Goal: Transaction & Acquisition: Purchase product/service

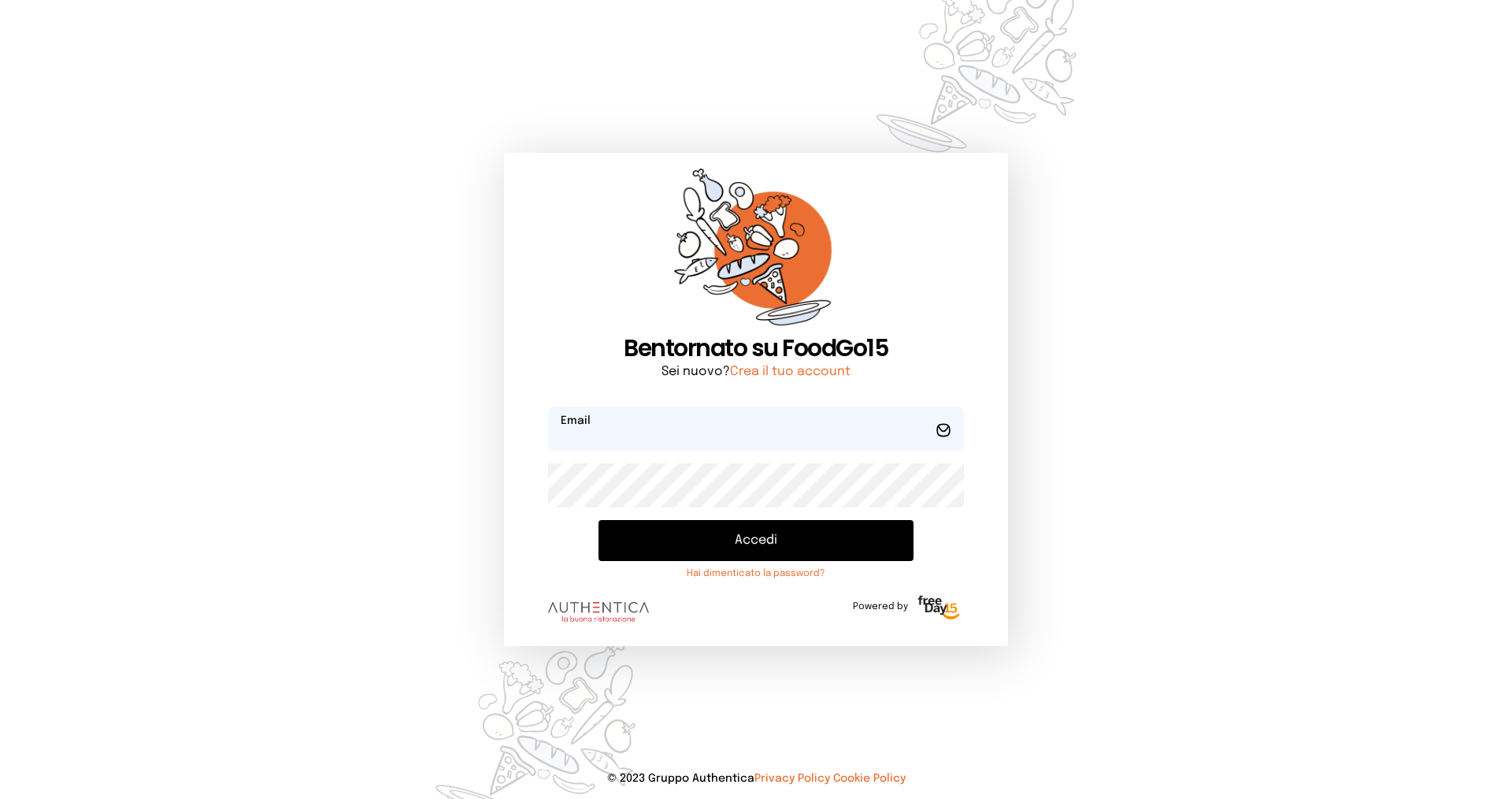
type input "**********"
click at [748, 551] on button "Accedi" at bounding box center [756, 540] width 315 height 41
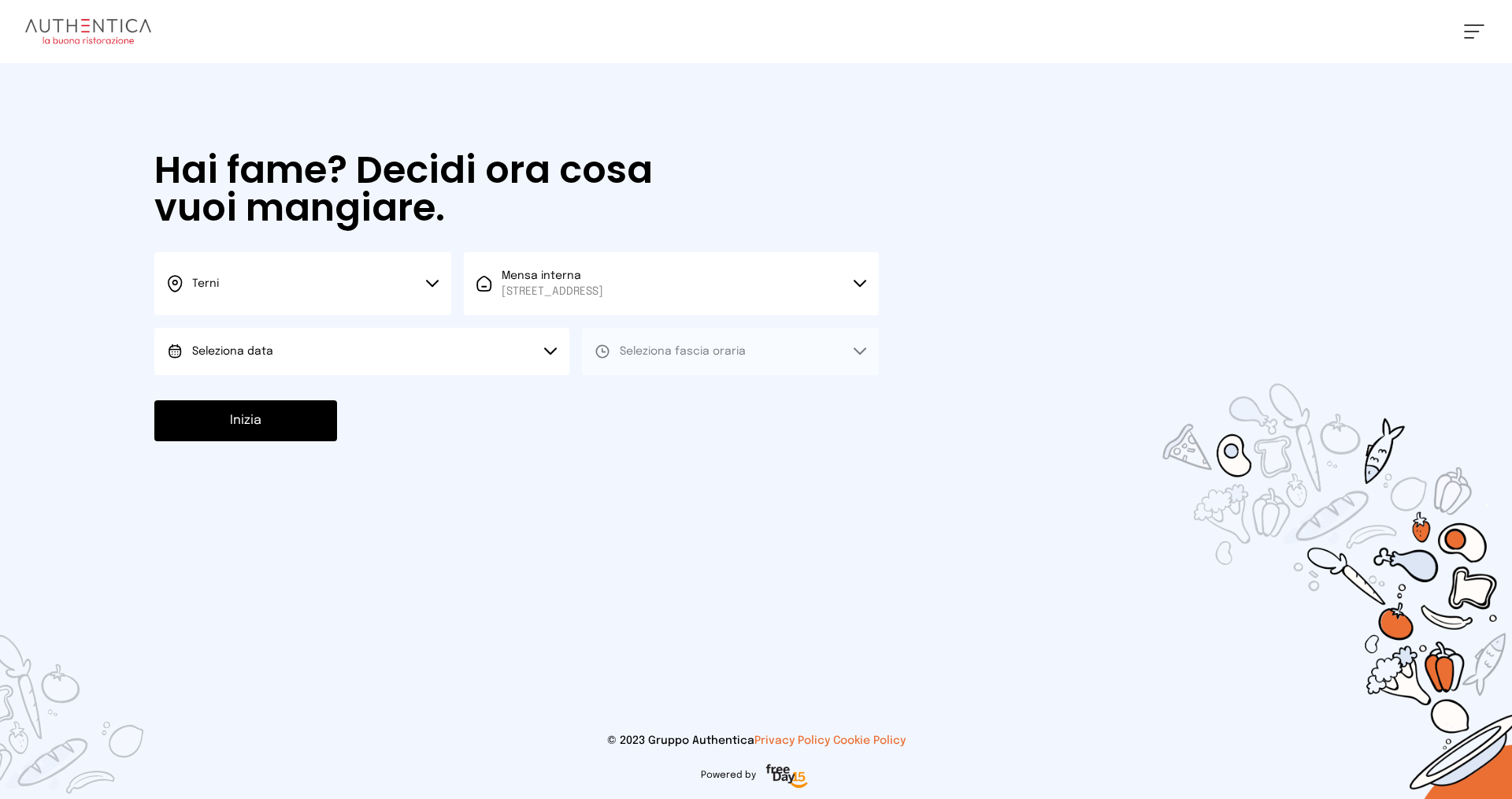
click at [215, 340] on button "Seleziona data" at bounding box center [361, 352] width 415 height 47
click at [260, 392] on span "[DATE], [DATE]" at bounding box center [230, 395] width 77 height 15
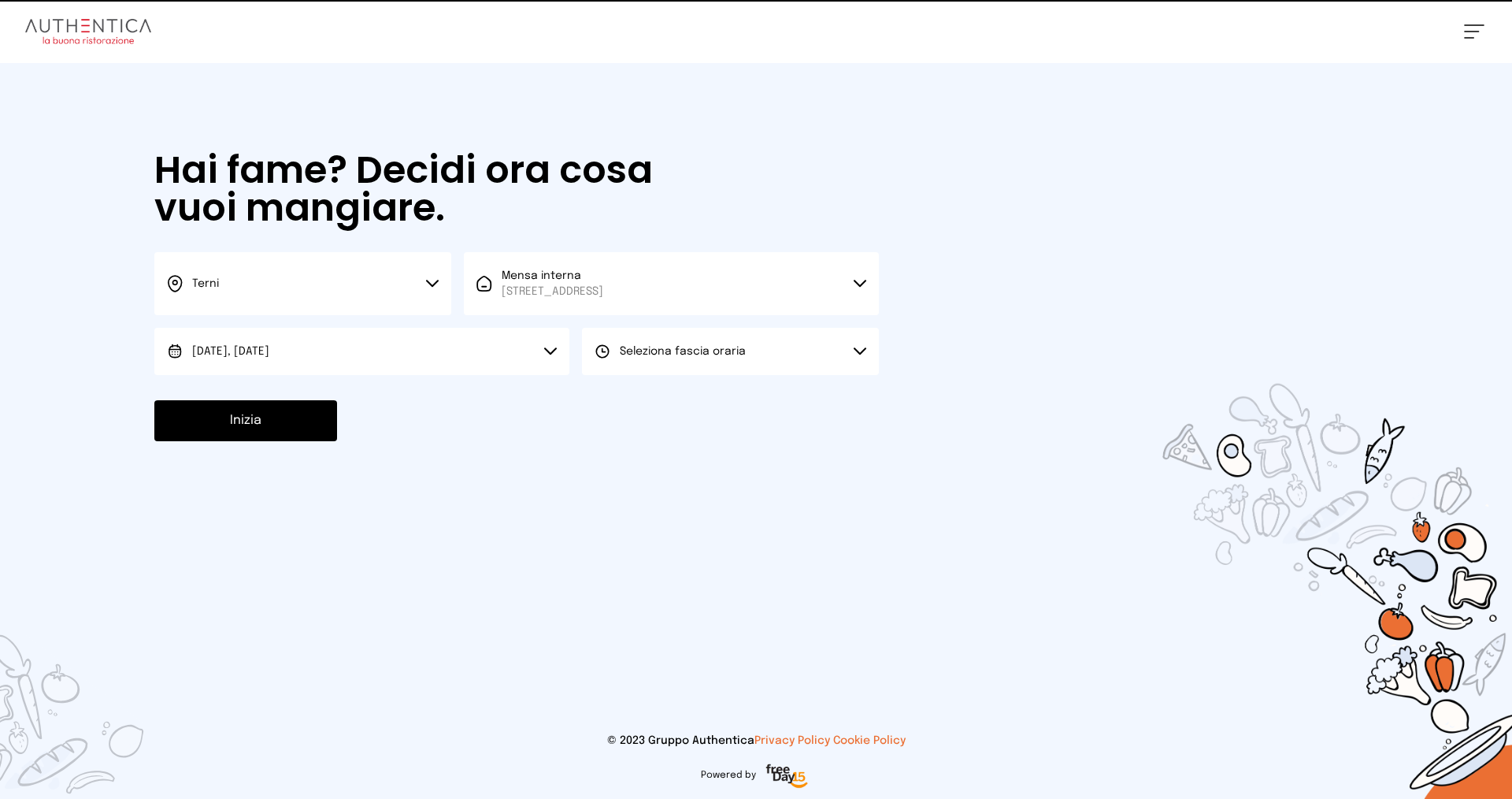
click at [722, 363] on button "Seleziona fascia oraria" at bounding box center [730, 352] width 297 height 47
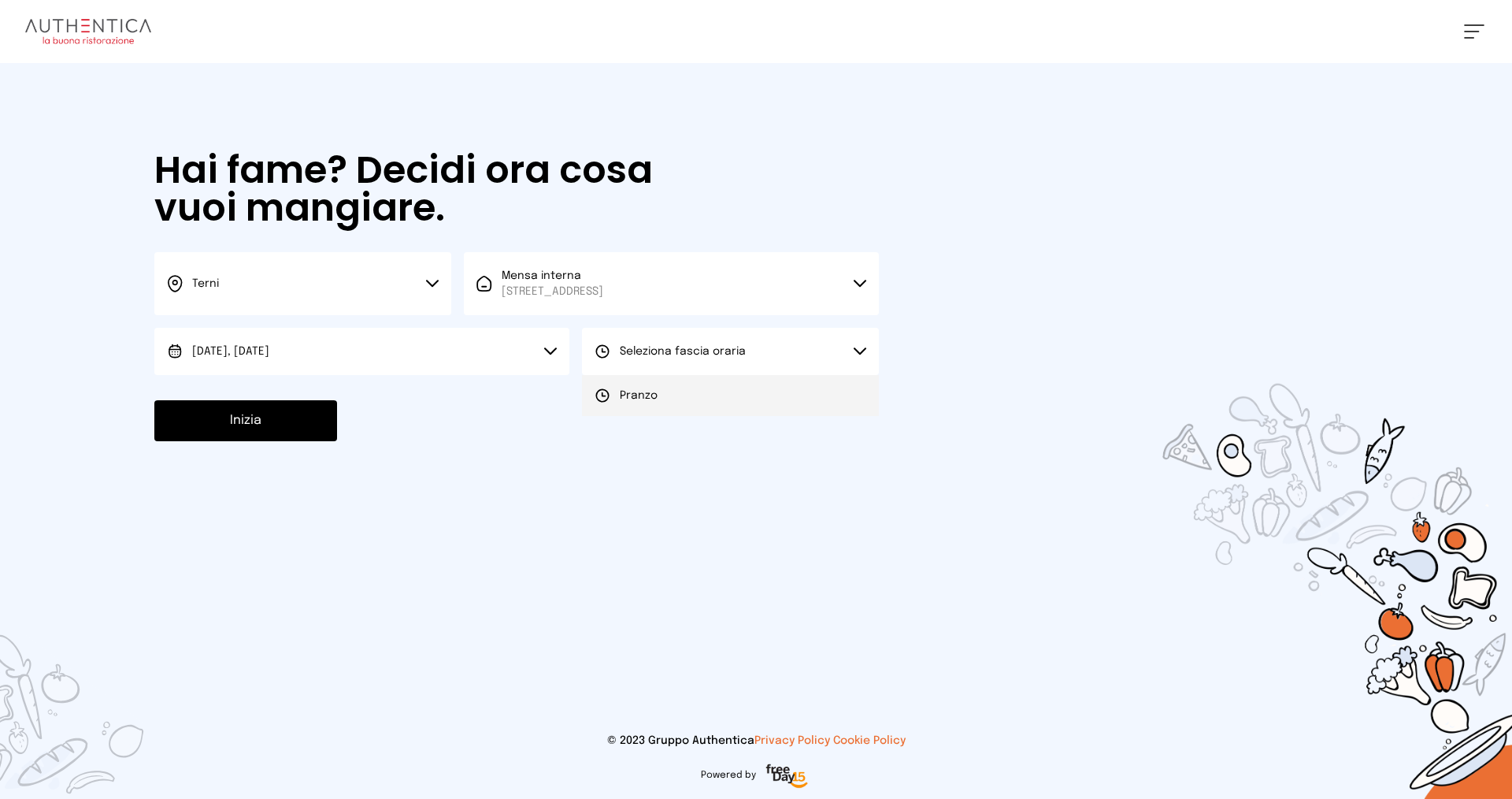
click at [667, 394] on li "Pranzo" at bounding box center [730, 395] width 297 height 41
click at [231, 421] on button "Inizia" at bounding box center [245, 421] width 183 height 41
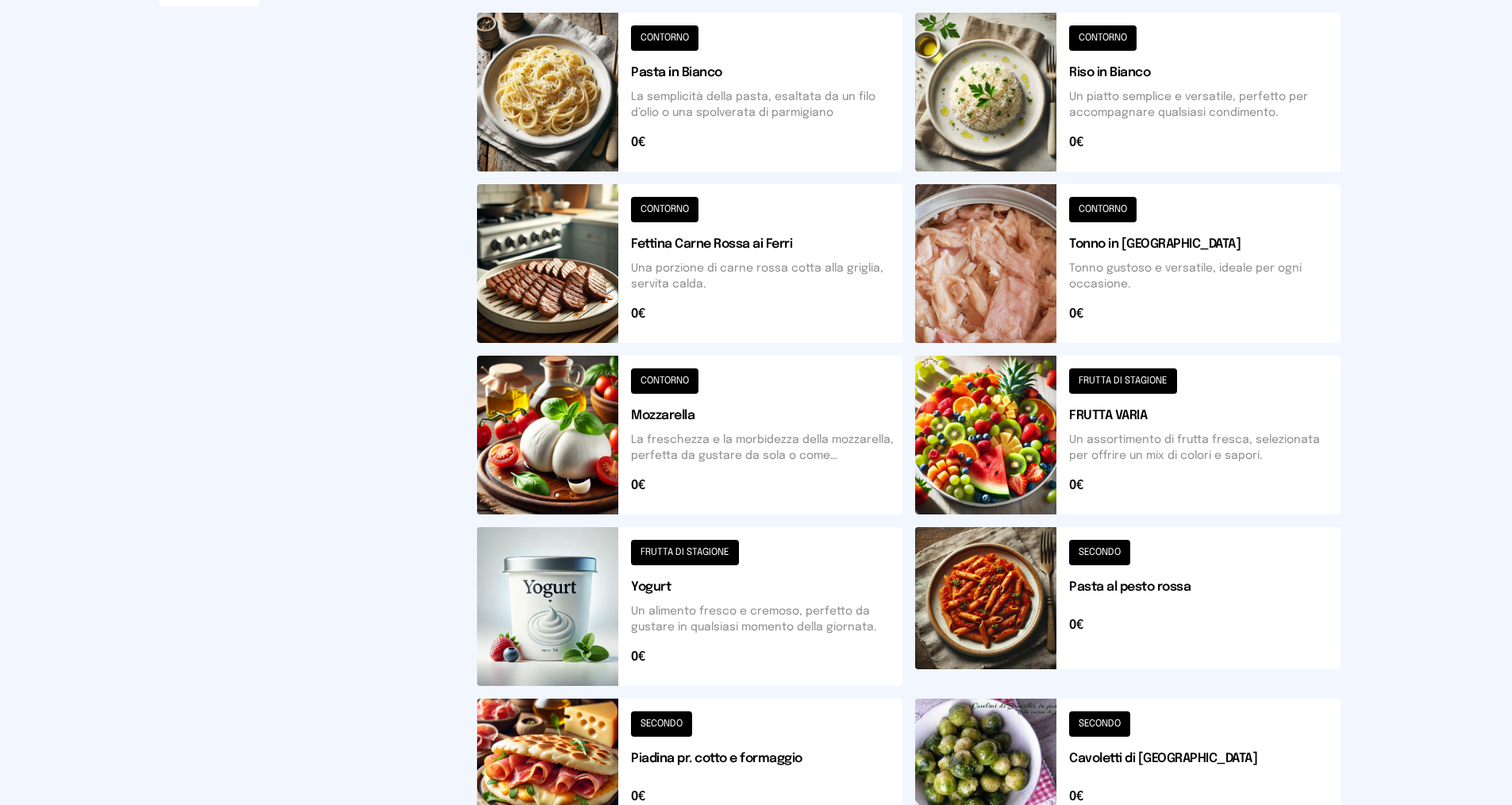
scroll to position [476, 0]
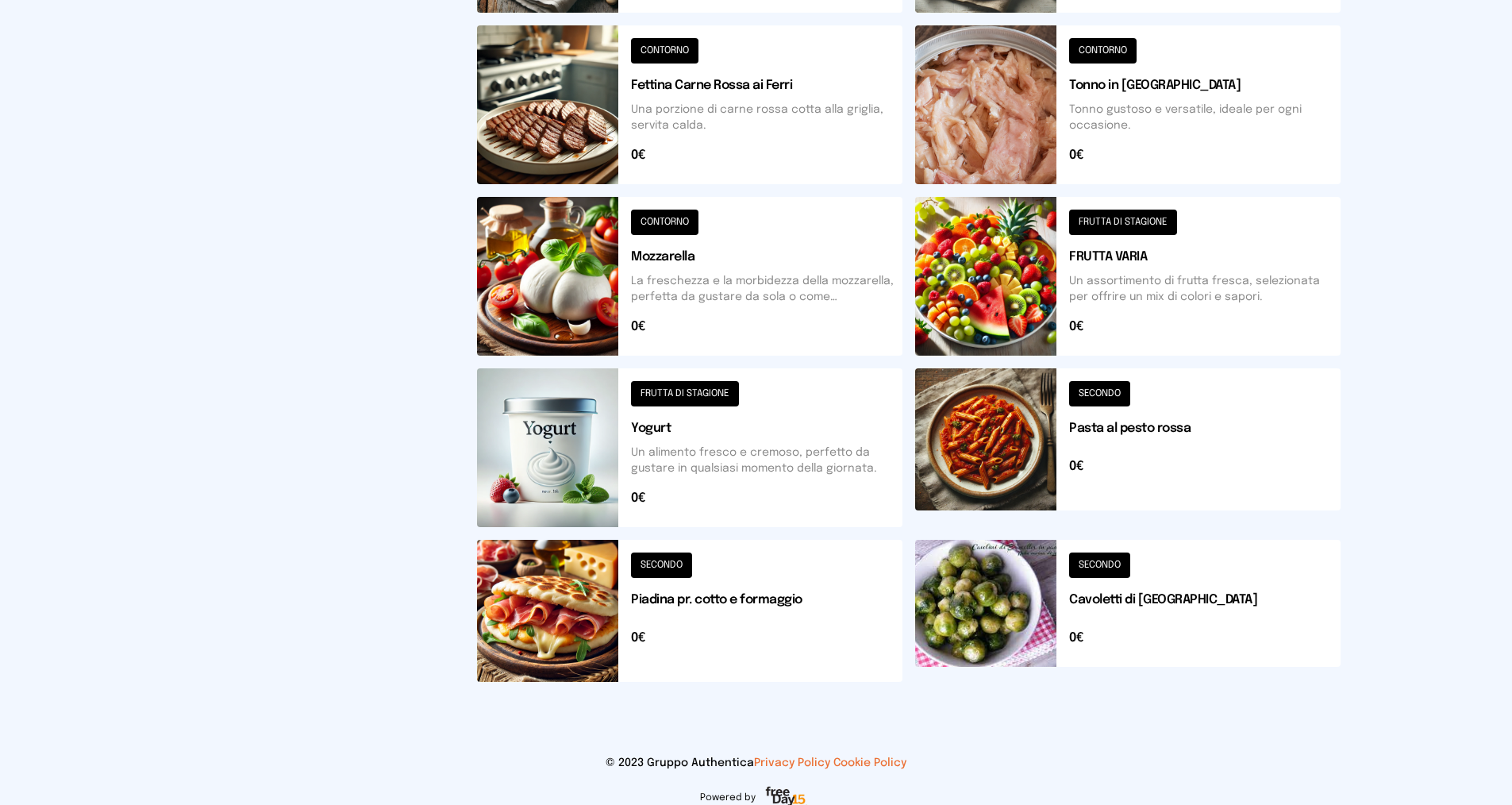
click at [715, 599] on button at bounding box center [690, 611] width 425 height 142
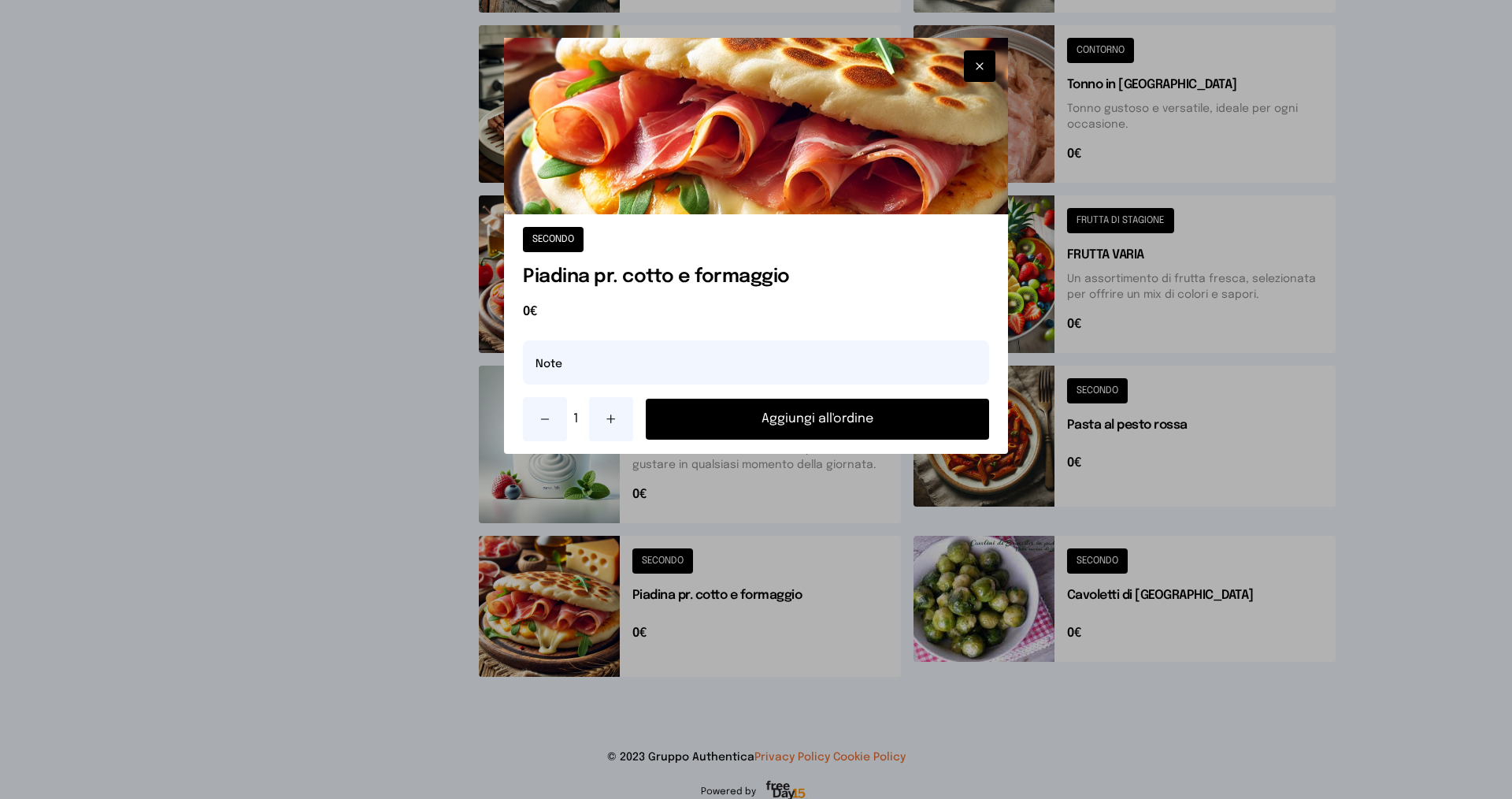
click at [795, 409] on button "Aggiungi all'ordine" at bounding box center [817, 419] width 343 height 41
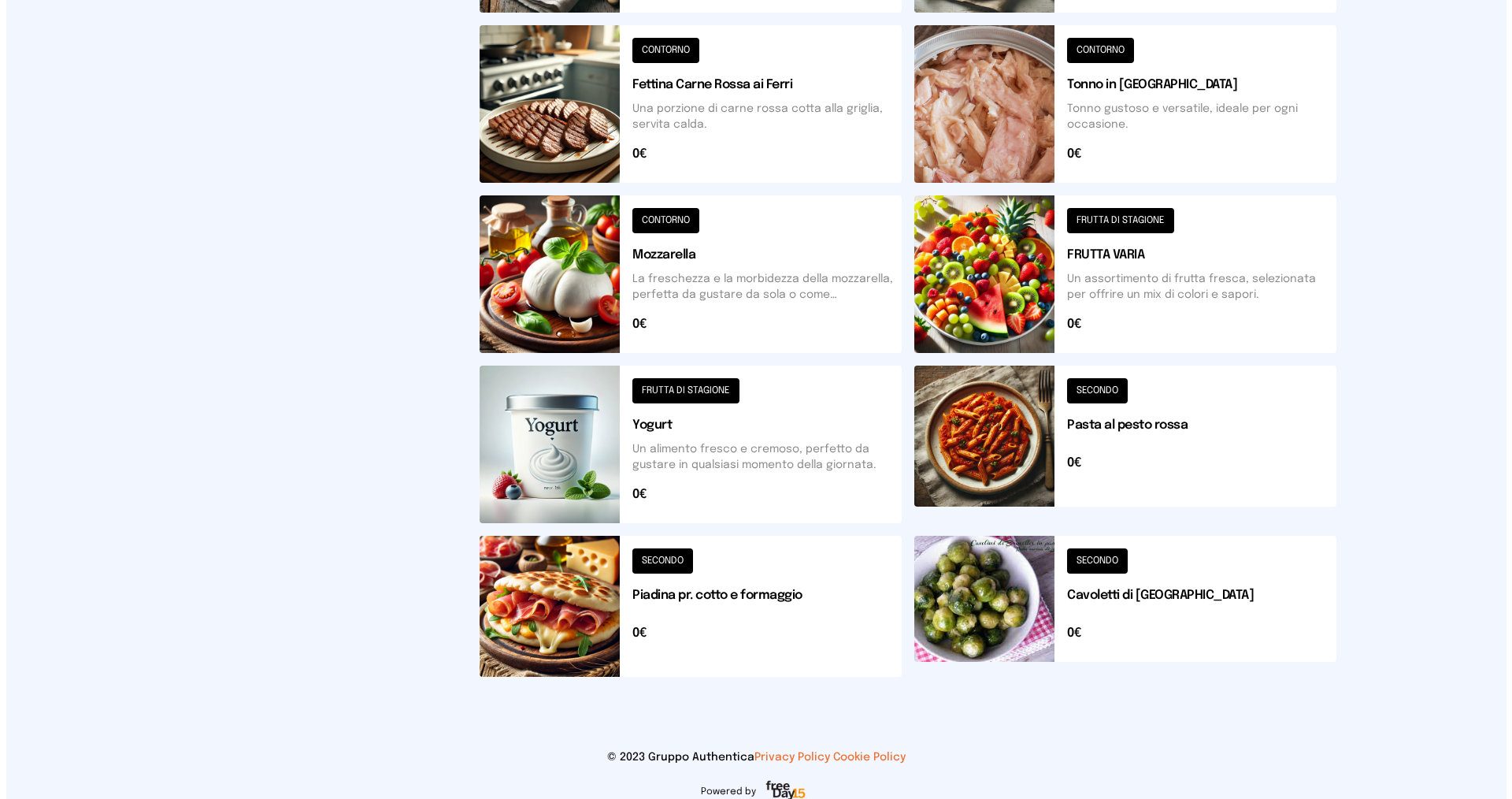
scroll to position [0, 0]
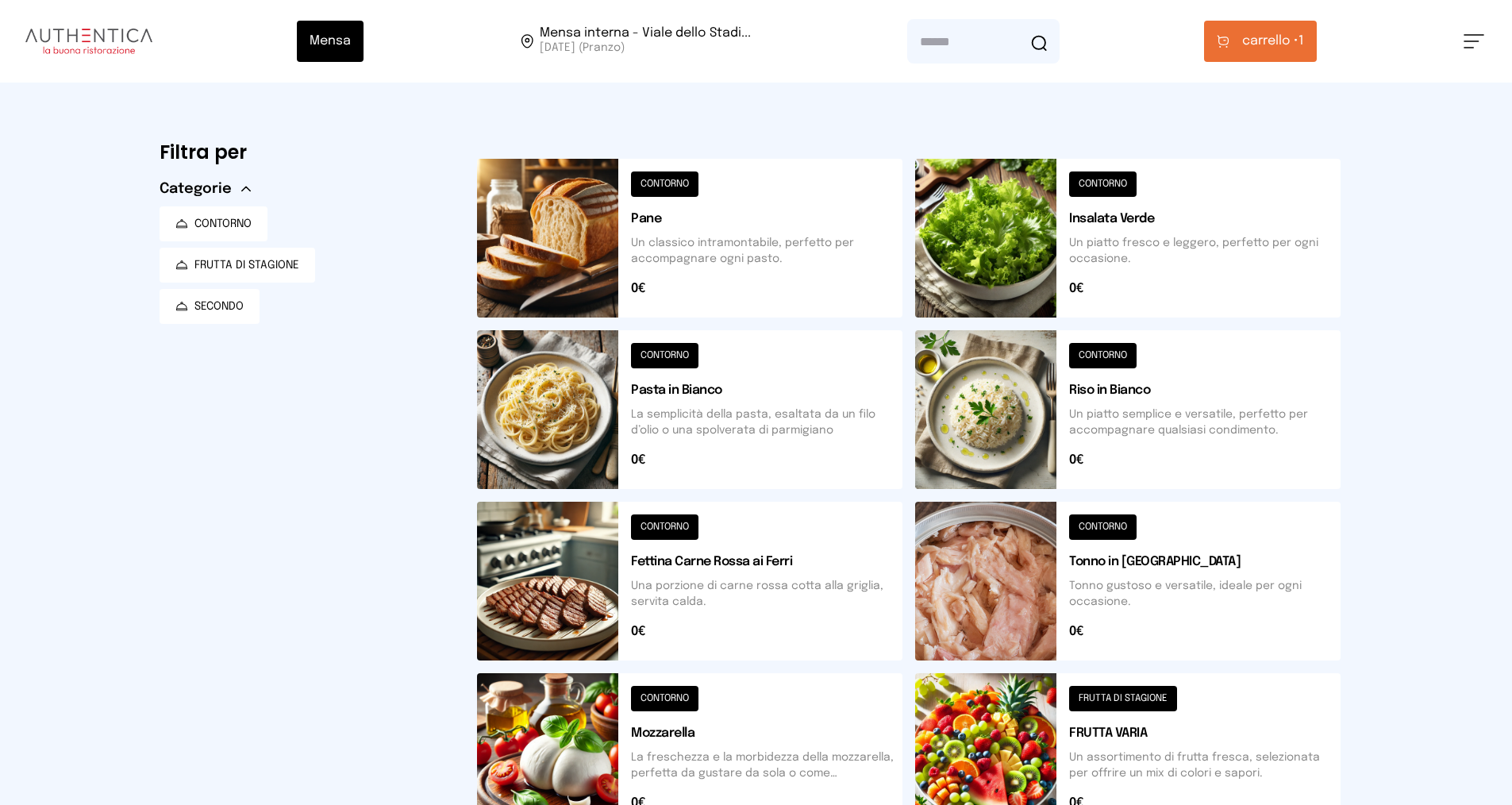
click at [1278, 40] on span "carrello •" at bounding box center [1271, 41] width 56 height 19
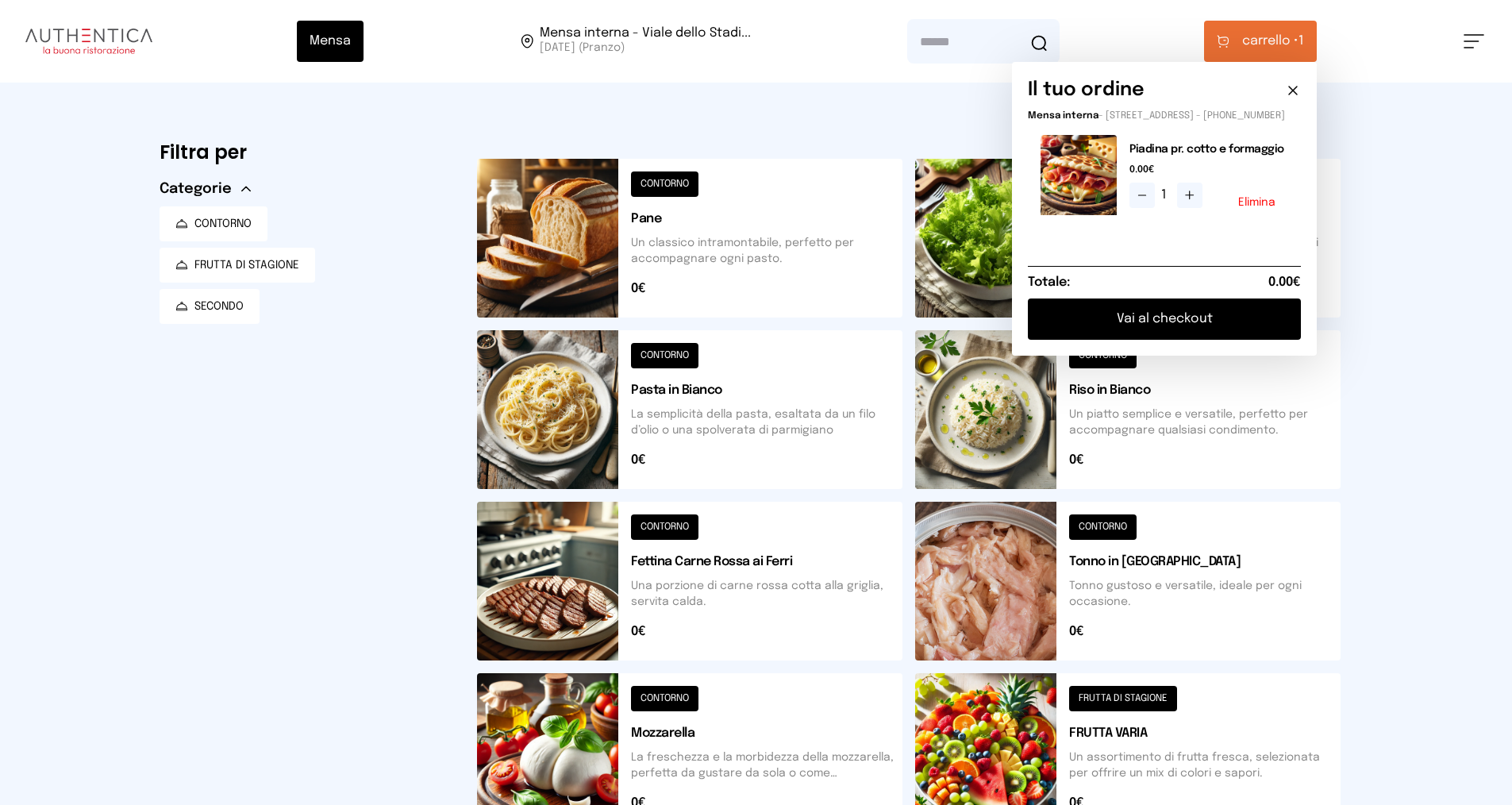
click at [1172, 340] on button "Vai al checkout" at bounding box center [1165, 319] width 273 height 41
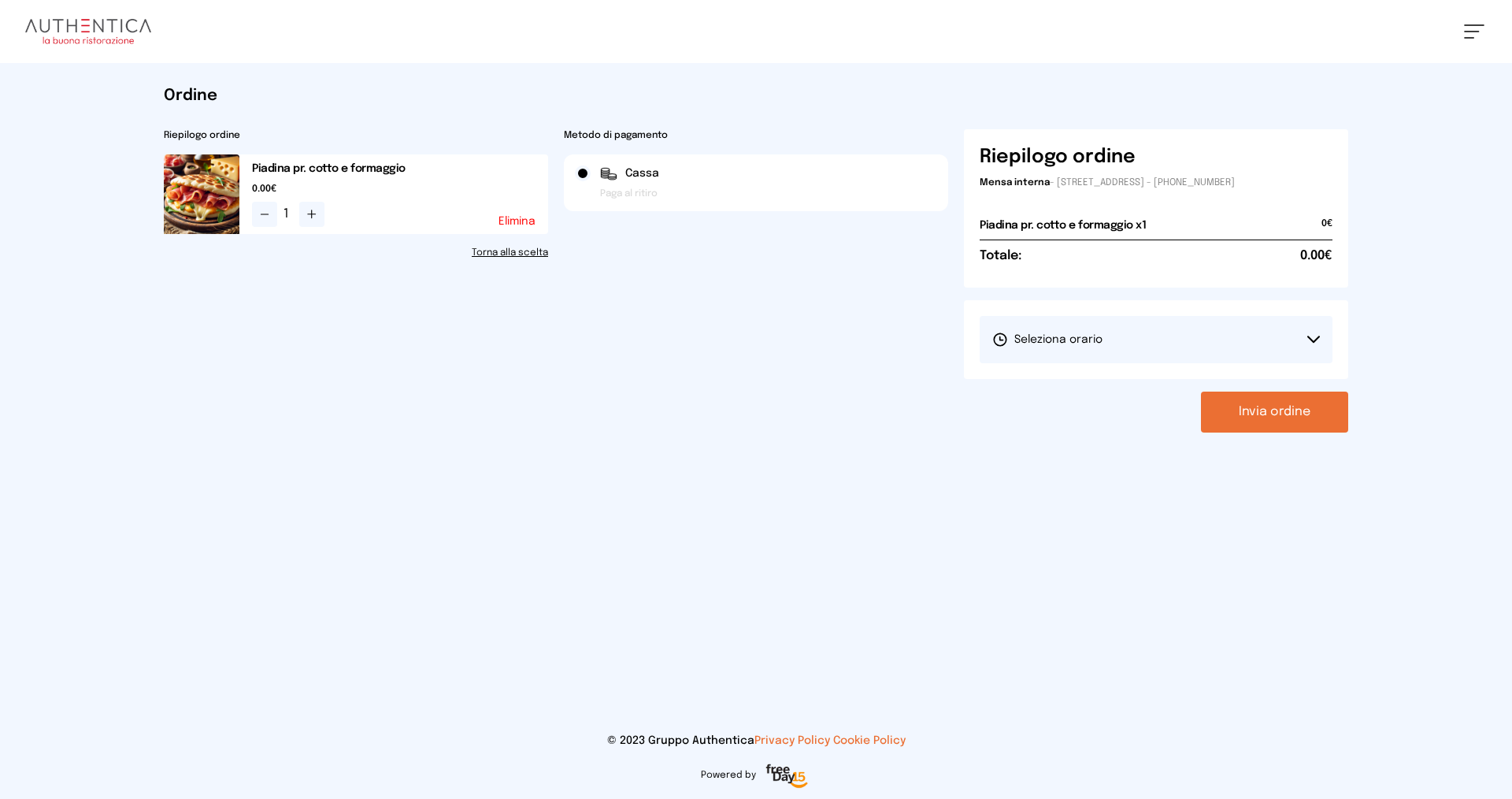
click at [1070, 338] on span "Seleziona orario" at bounding box center [1048, 339] width 110 height 15
click at [1057, 382] on span "1° Turno (13:00 - 15:00)" at bounding box center [1052, 383] width 119 height 15
click at [1288, 422] on button "Invia ordine" at bounding box center [1274, 412] width 147 height 41
